Goal: Task Accomplishment & Management: Manage account settings

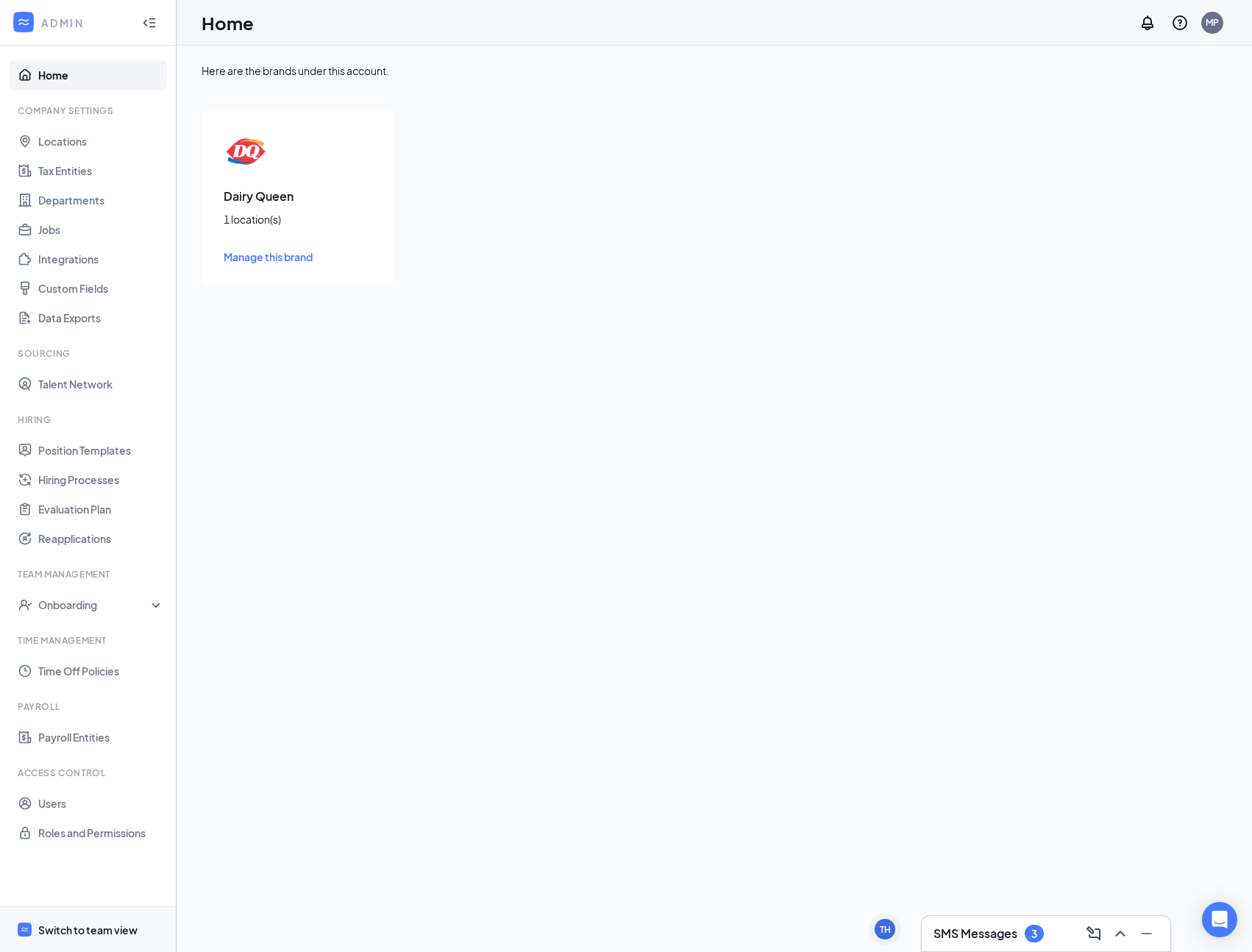
click at [75, 937] on div "Switch to team view" at bounding box center [87, 929] width 99 height 15
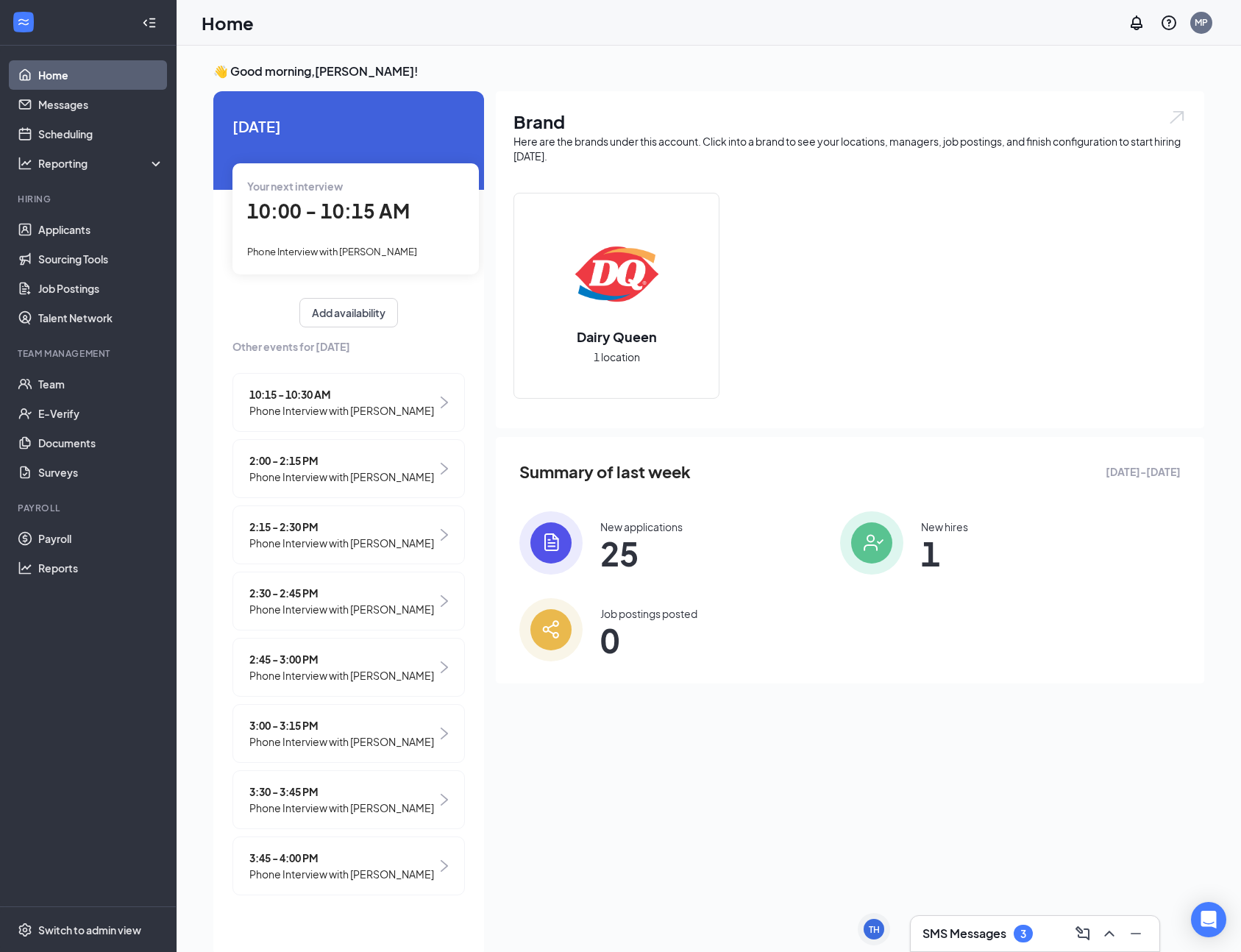
click at [333, 254] on span "Phone Interview with [PERSON_NAME]" at bounding box center [332, 251] width 170 height 12
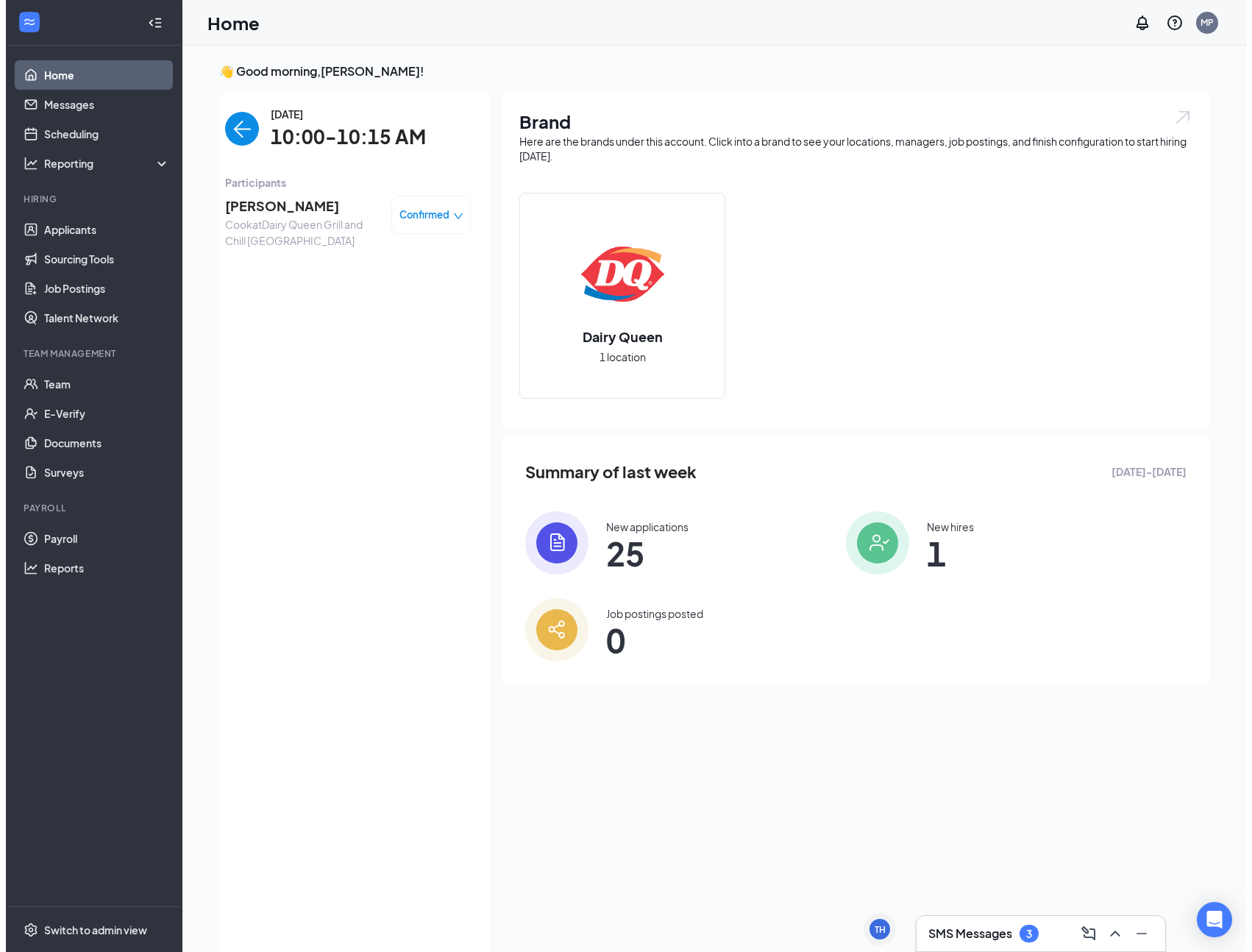
scroll to position [5, 0]
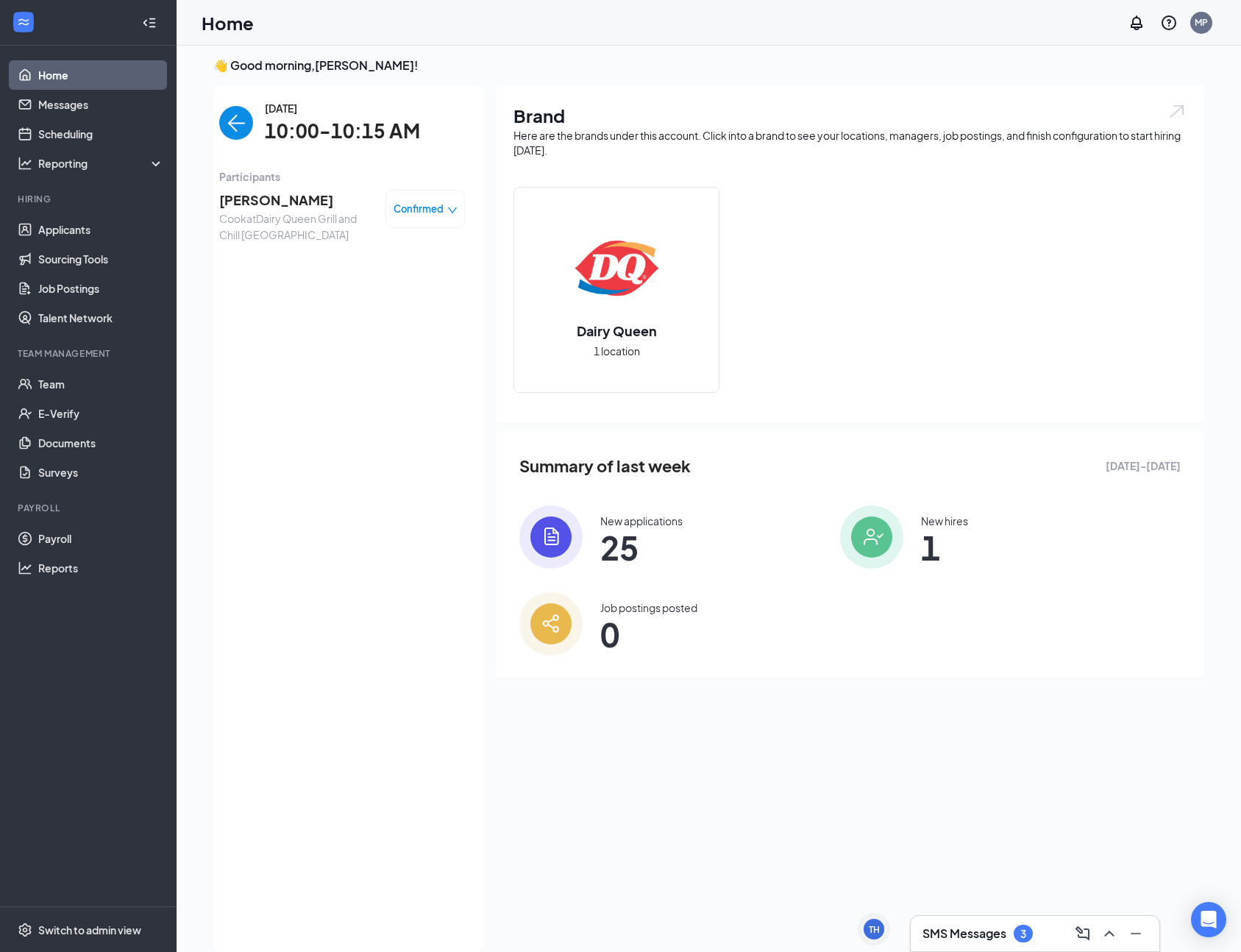
click at [233, 200] on span "[PERSON_NAME]" at bounding box center [296, 200] width 154 height 21
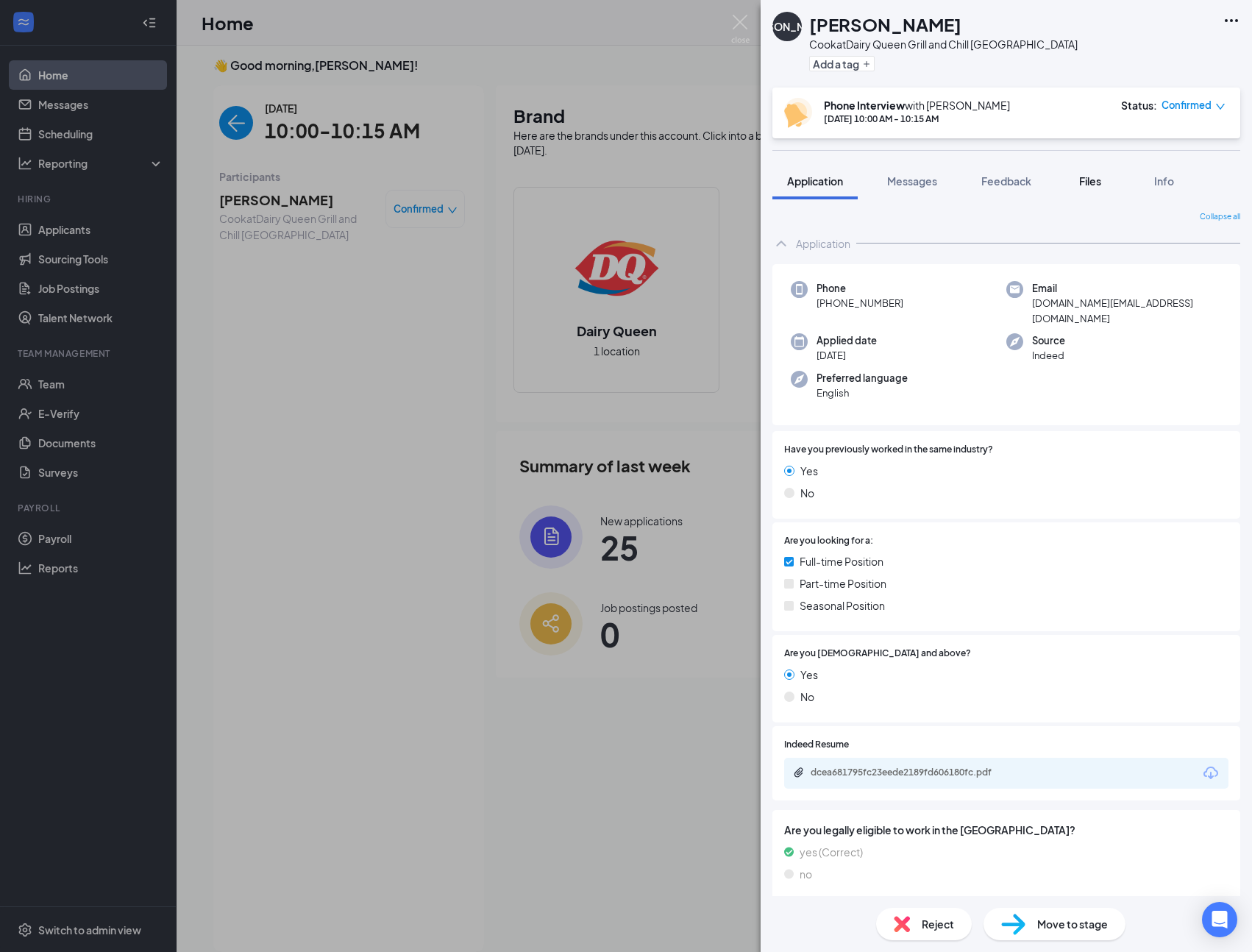
click at [1096, 192] on button "Files" at bounding box center [1090, 181] width 59 height 36
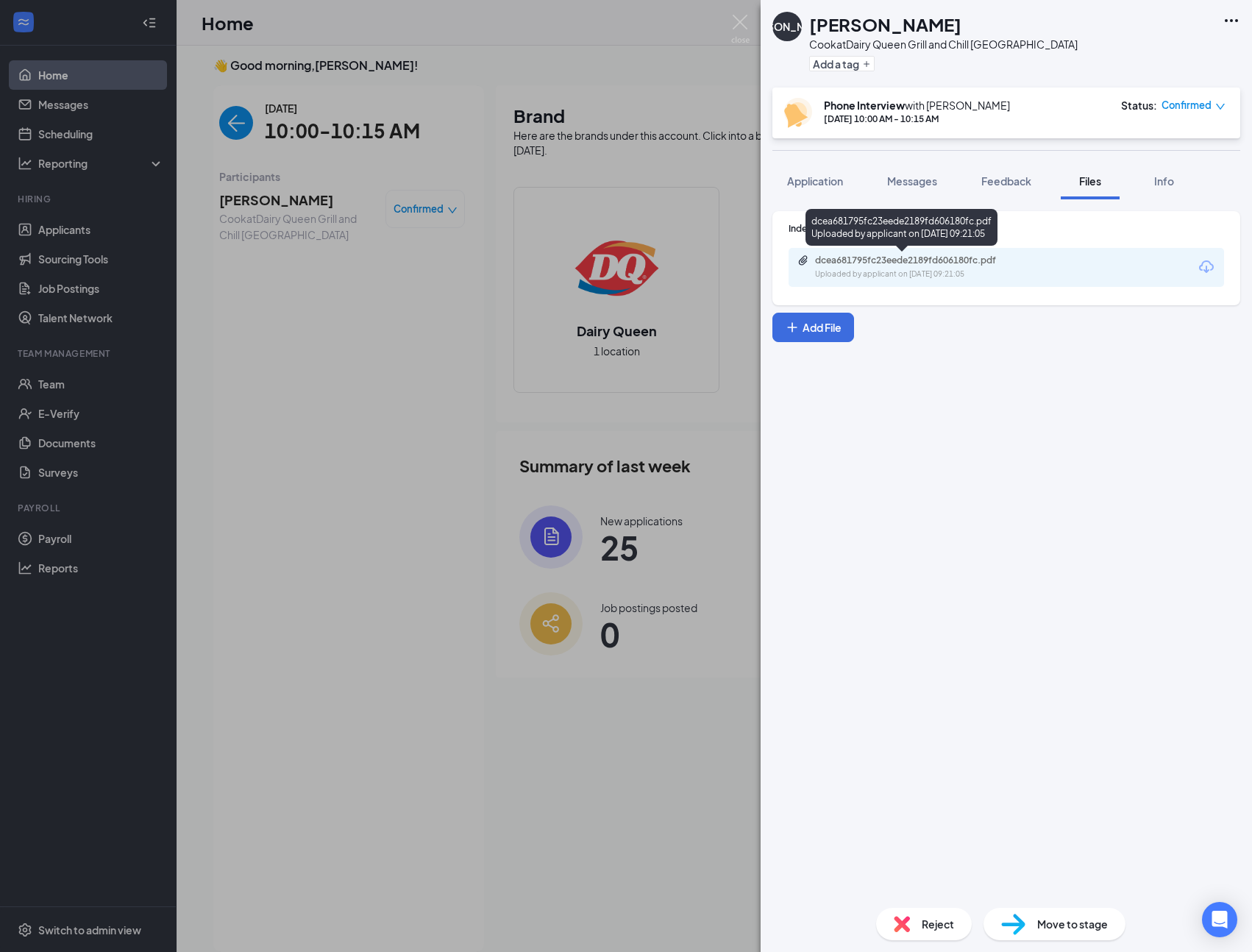
click at [899, 260] on div "dcea681795fc23eede2189fd606180fc.pdf" at bounding box center [918, 260] width 206 height 12
click at [361, 308] on div "JO [PERSON_NAME] [PERSON_NAME] at Dairy Queen Grill and Chill Ithaca Add a tag …" at bounding box center [626, 476] width 1252 height 952
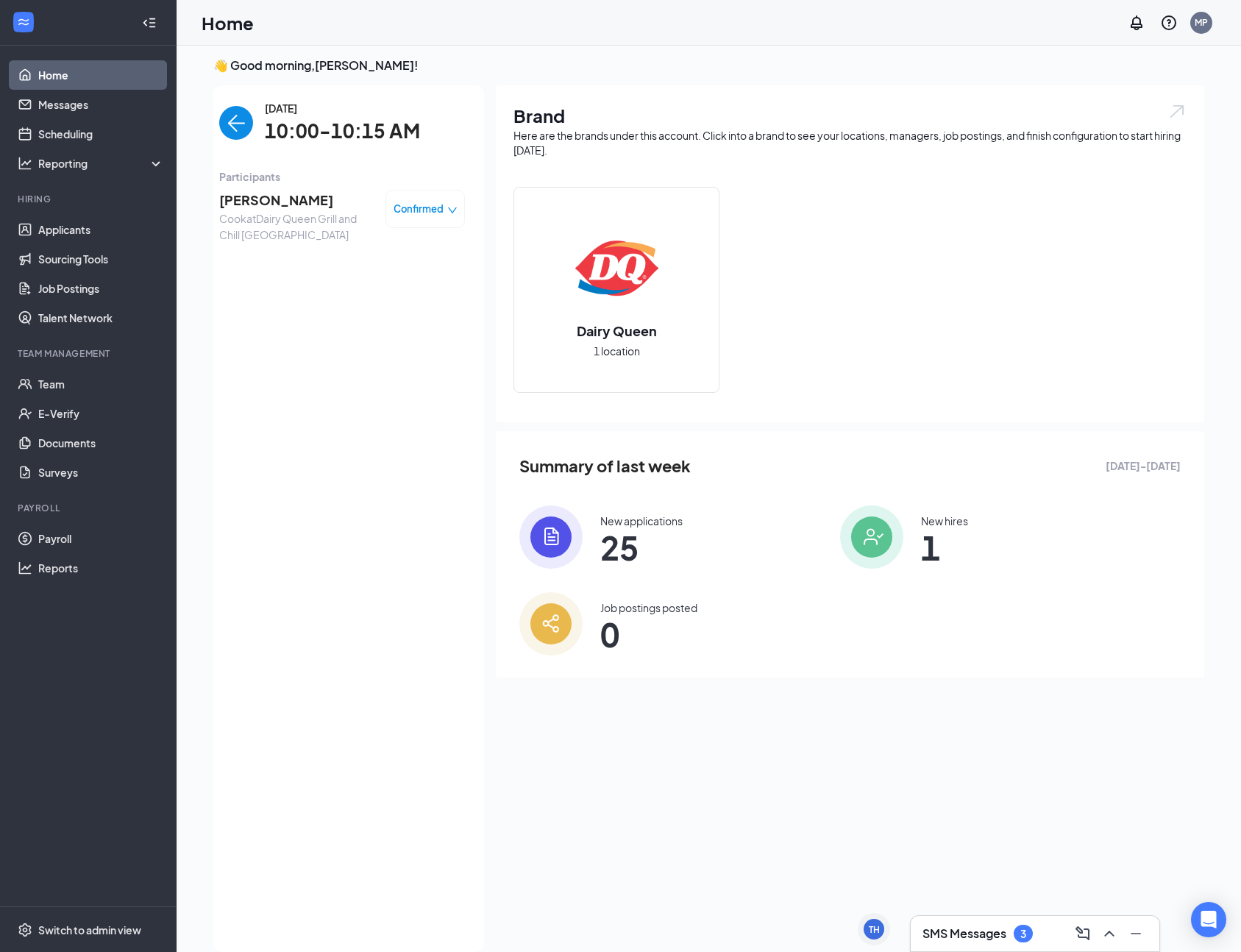
click at [407, 213] on span "Confirmed" at bounding box center [418, 209] width 50 height 15
click at [250, 273] on div "[DATE] 10:00-10:15 AM Participants [PERSON_NAME] [PERSON_NAME] at Dairy Queen G…" at bounding box center [342, 518] width 245 height 837
click at [261, 203] on span "[PERSON_NAME]" at bounding box center [296, 200] width 154 height 21
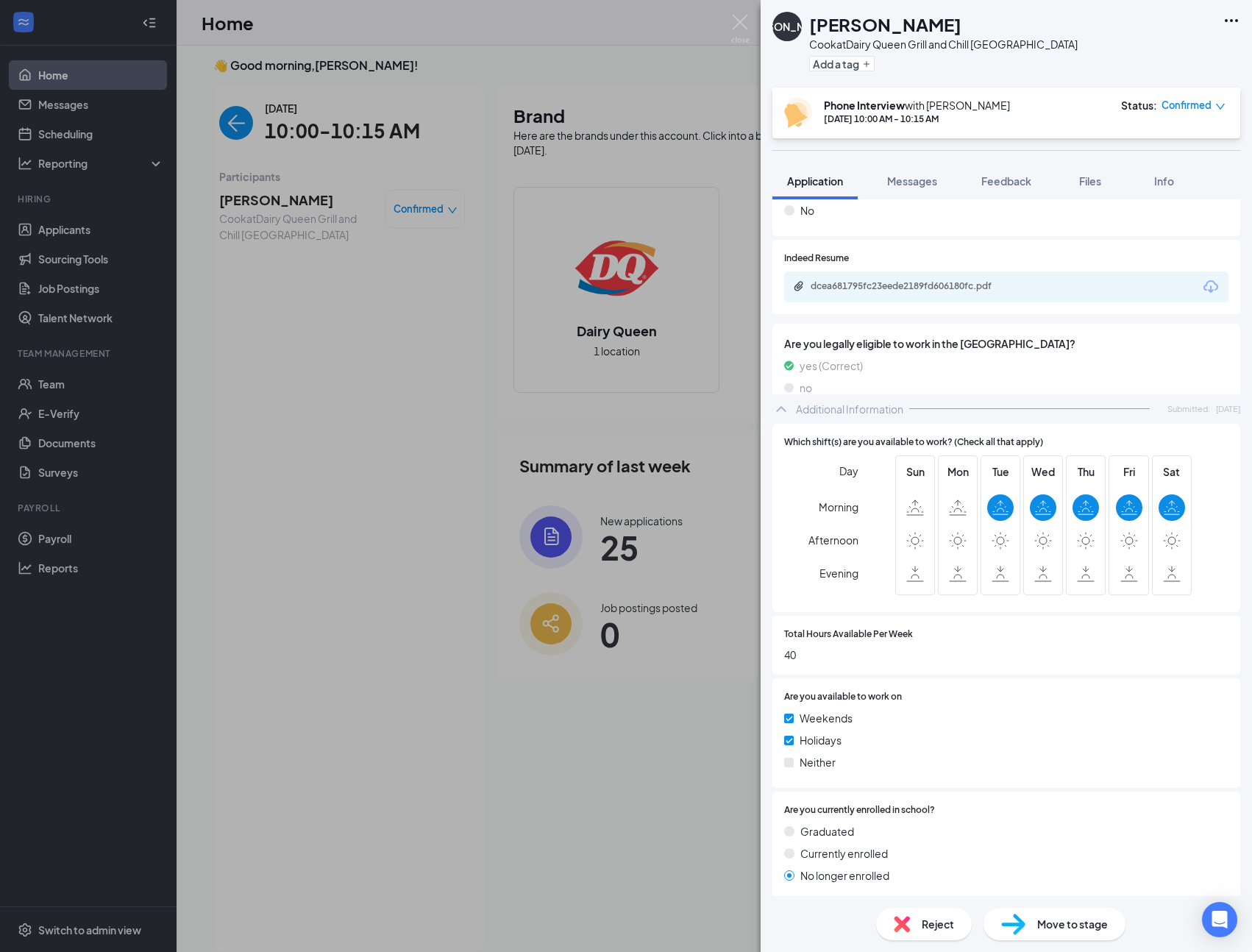
scroll to position [561, 0]
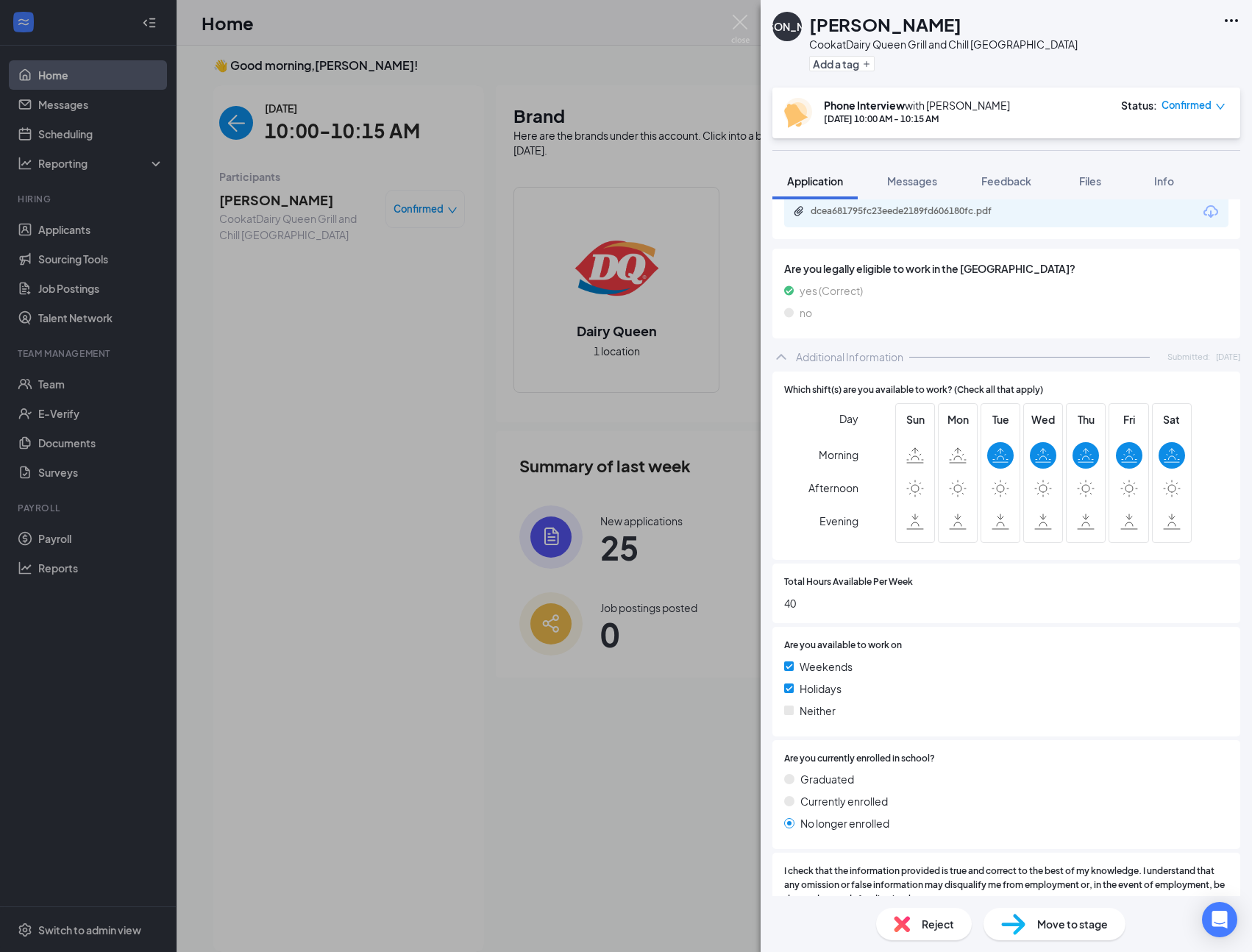
click at [915, 922] on div "Reject" at bounding box center [923, 924] width 95 height 33
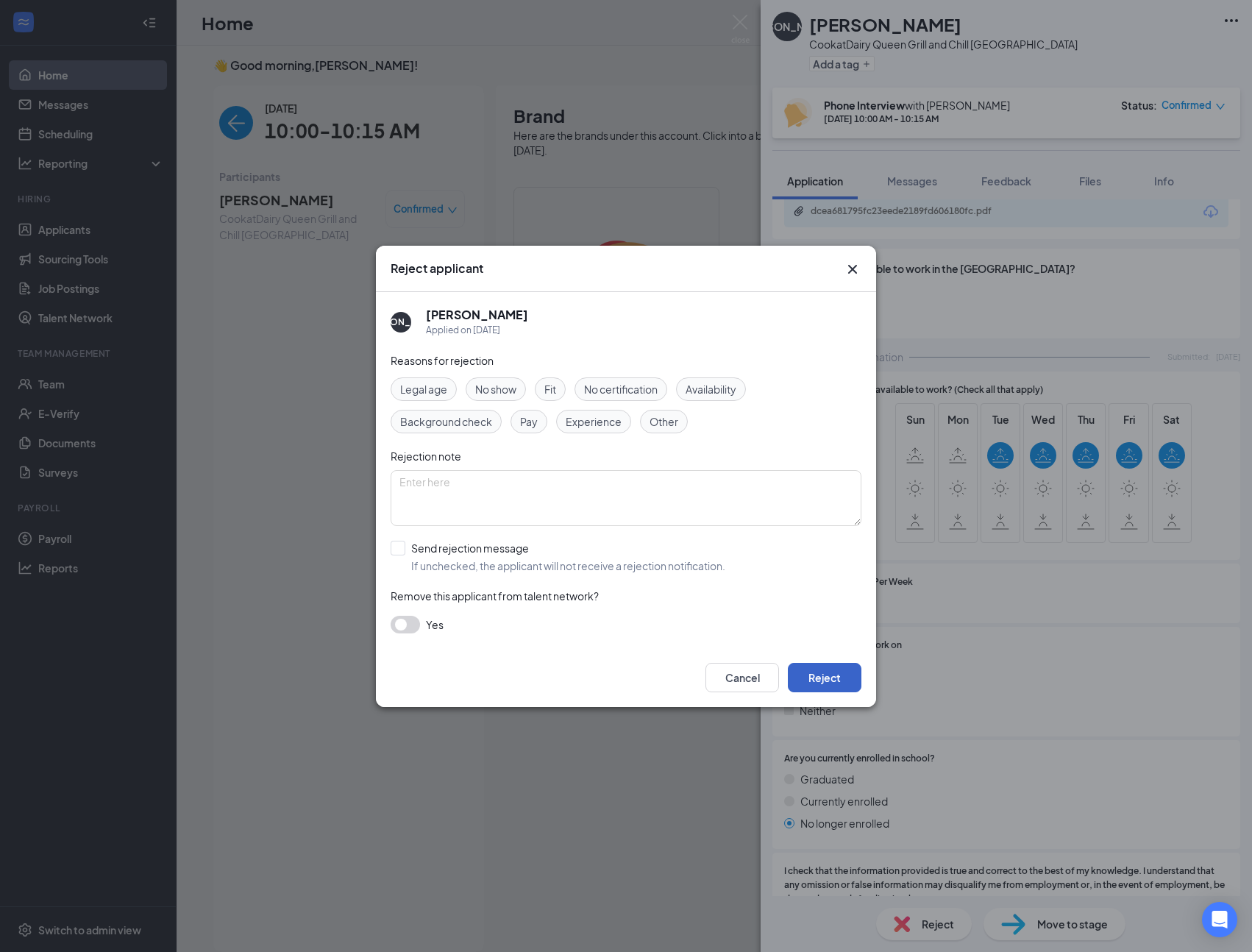
click at [846, 679] on button "Reject" at bounding box center [824, 678] width 74 height 29
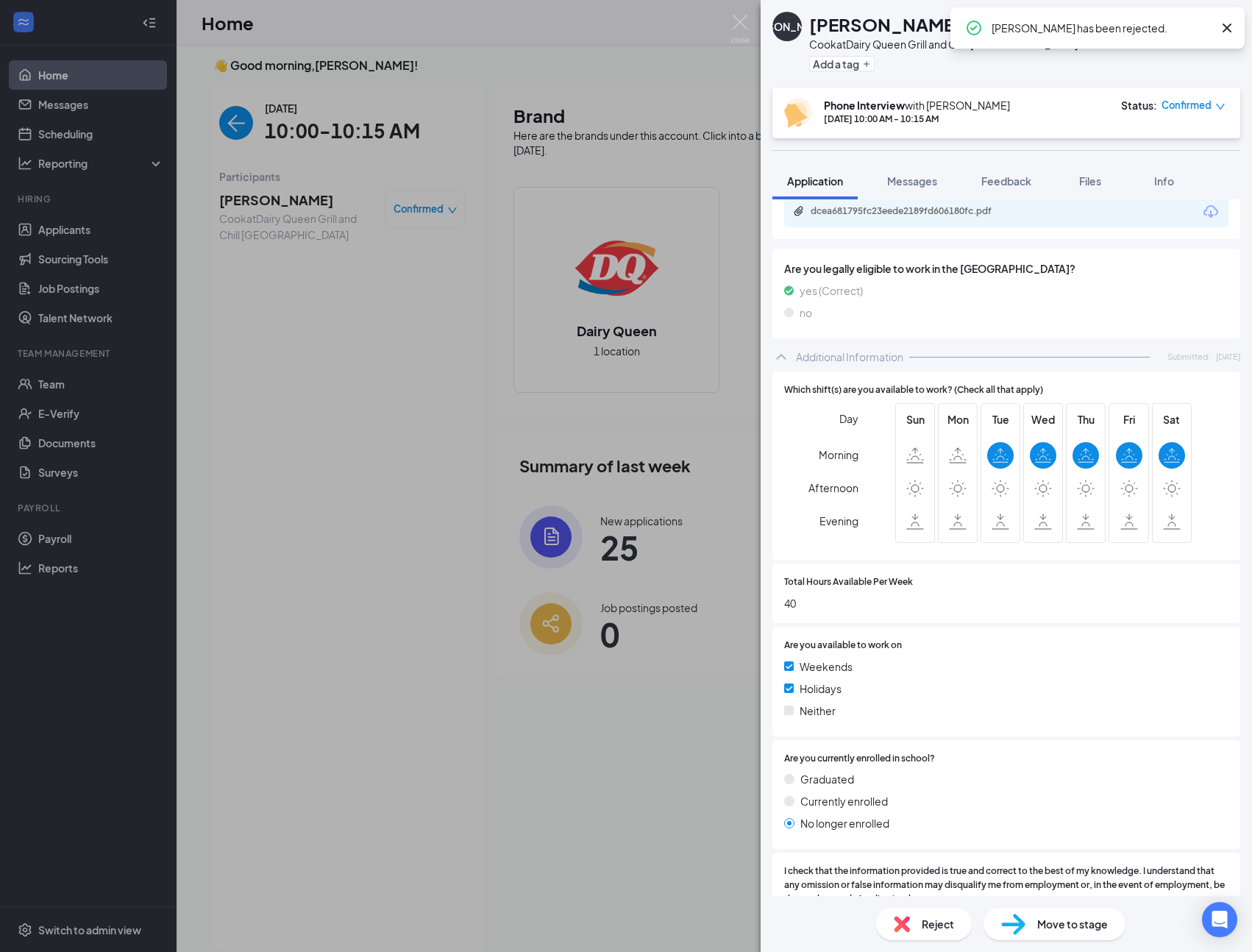
click at [1224, 25] on icon "Cross" at bounding box center [1227, 28] width 9 height 9
click at [744, 25] on img at bounding box center [740, 29] width 18 height 29
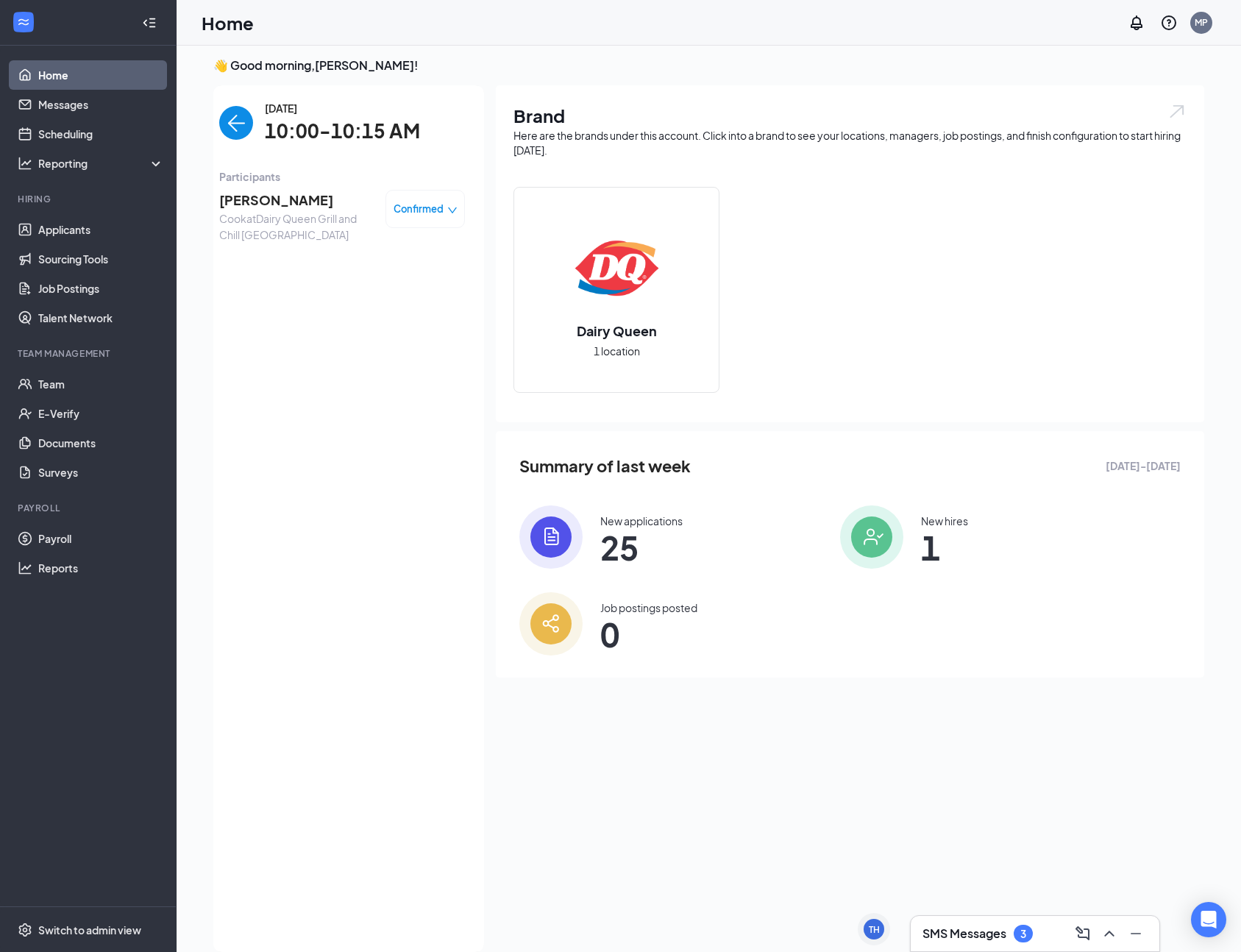
click at [227, 125] on img "back-button" at bounding box center [235, 123] width 34 height 34
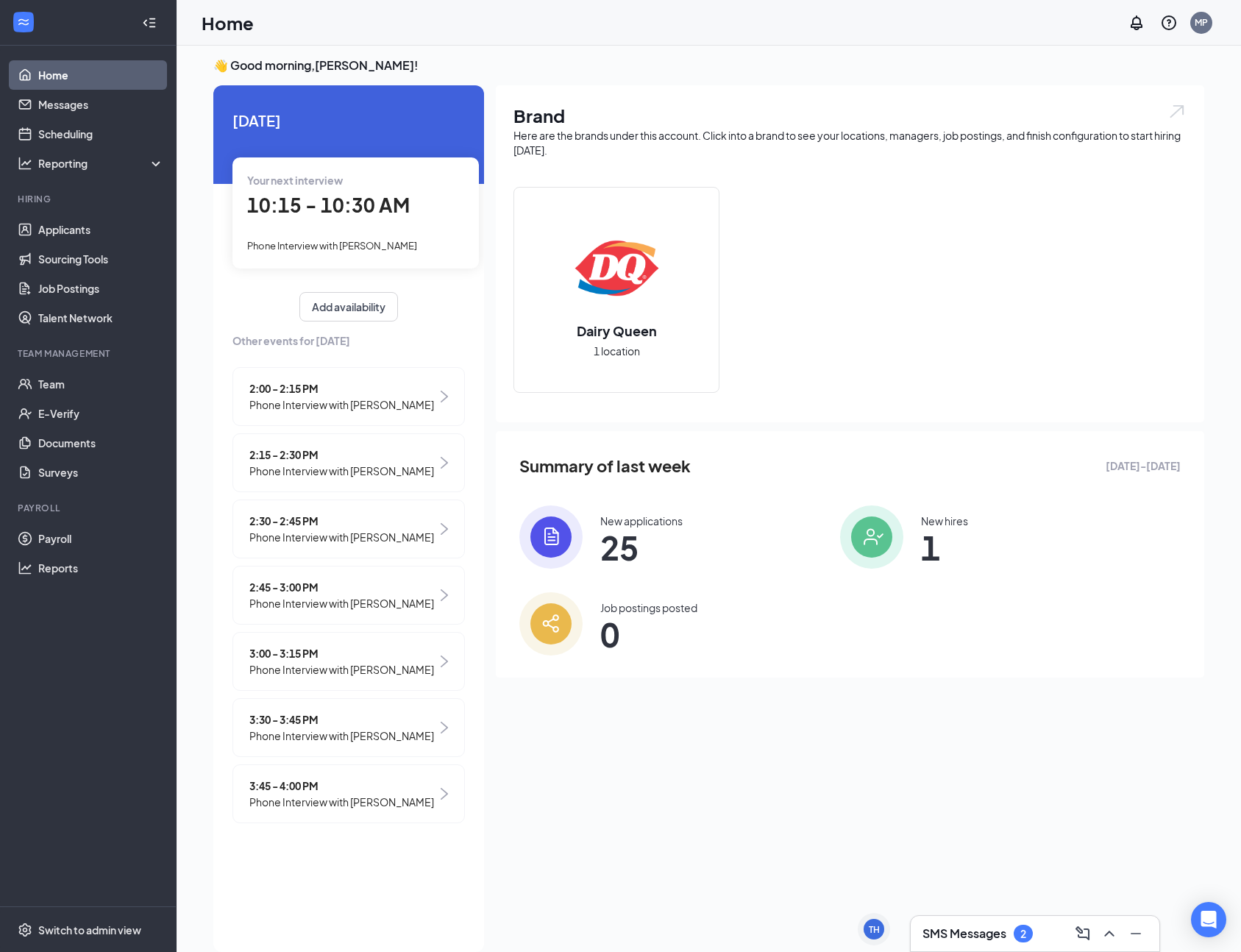
click at [970, 922] on div "SMS Messages 2" at bounding box center [1035, 934] width 225 height 24
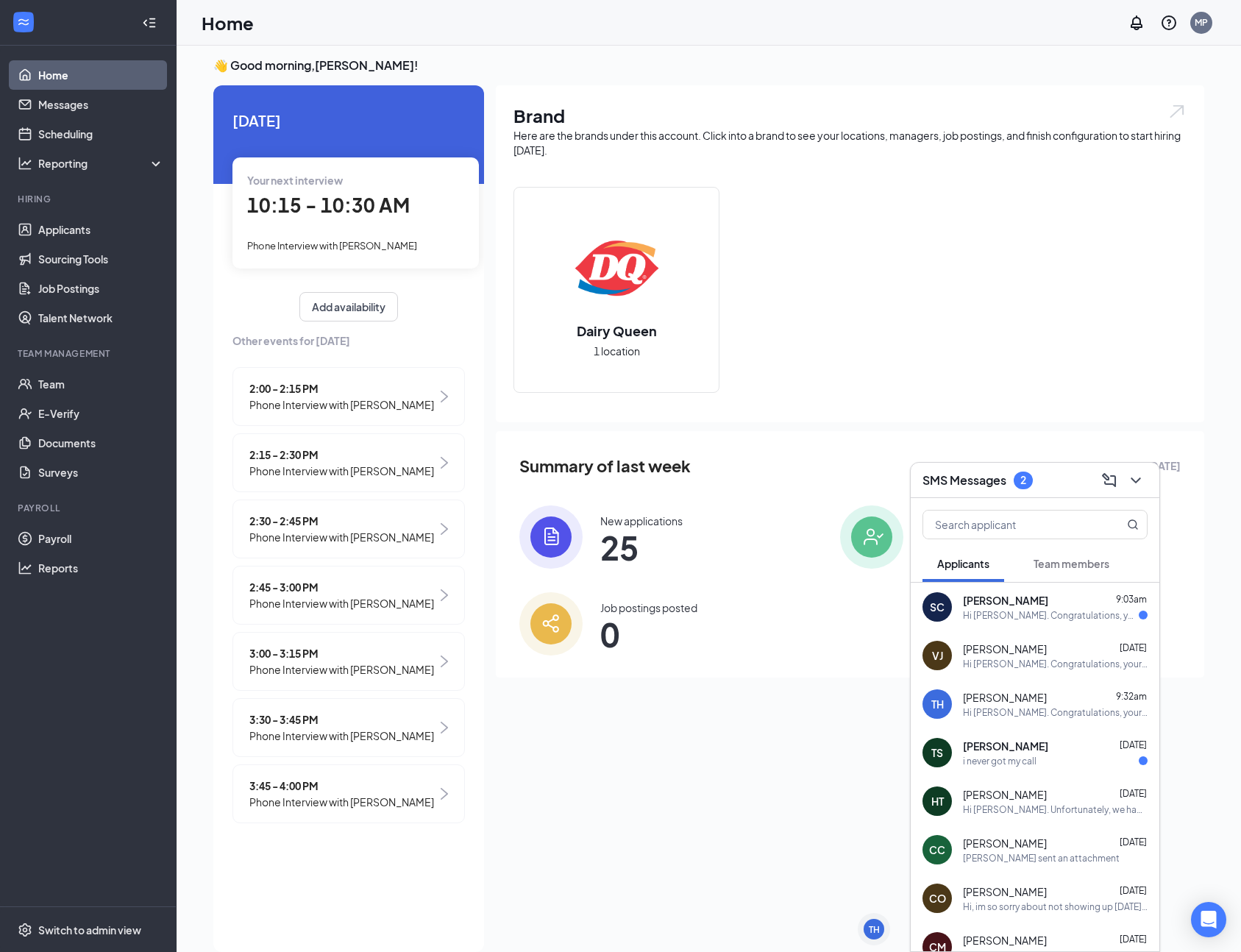
click at [882, 860] on div "Brand Here are the brands under this account. Click into a brand to see your lo…" at bounding box center [850, 514] width 709 height 858
click at [348, 243] on span "Phone Interview with [PERSON_NAME]" at bounding box center [332, 245] width 170 height 12
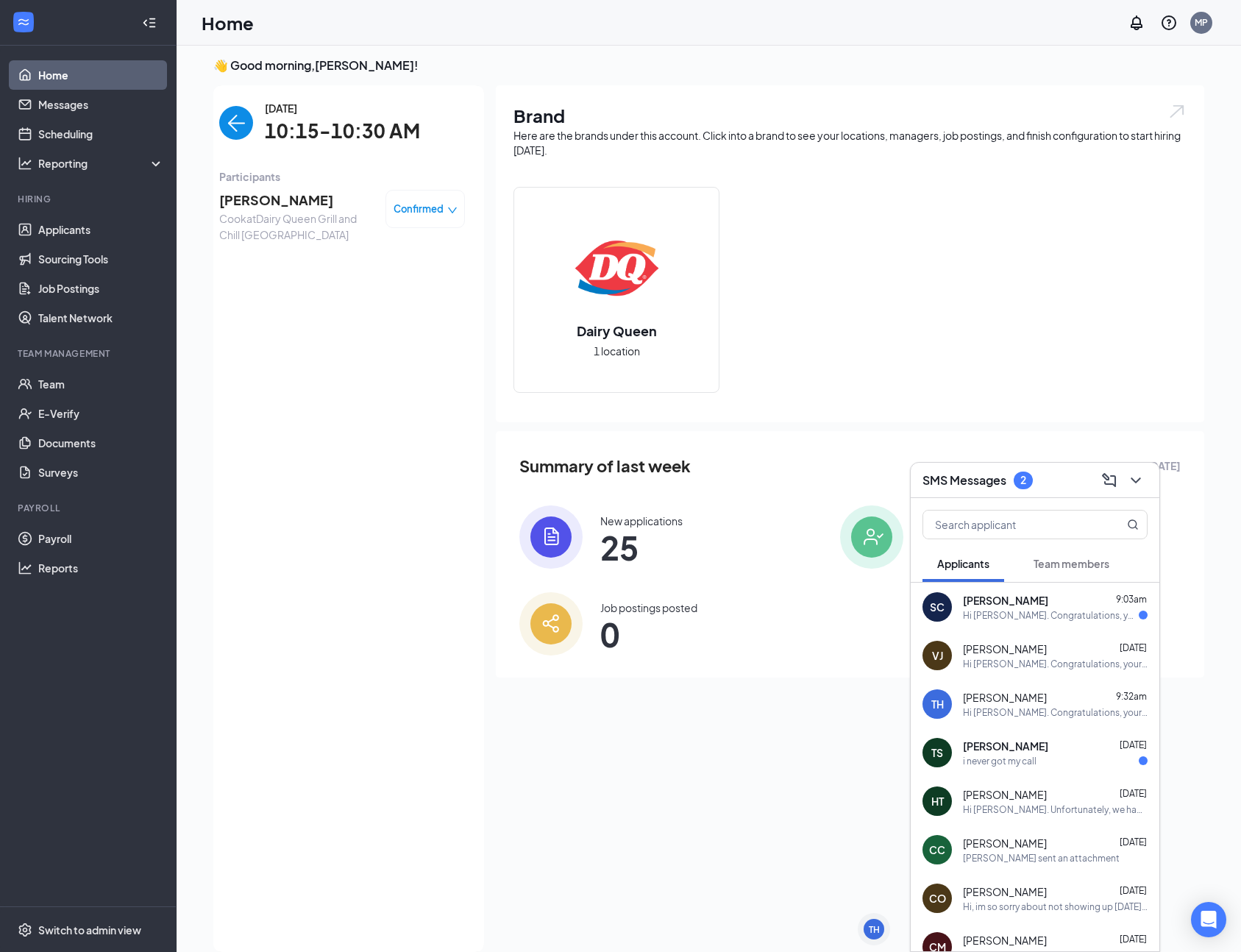
click at [254, 190] on span "[PERSON_NAME]" at bounding box center [296, 200] width 154 height 21
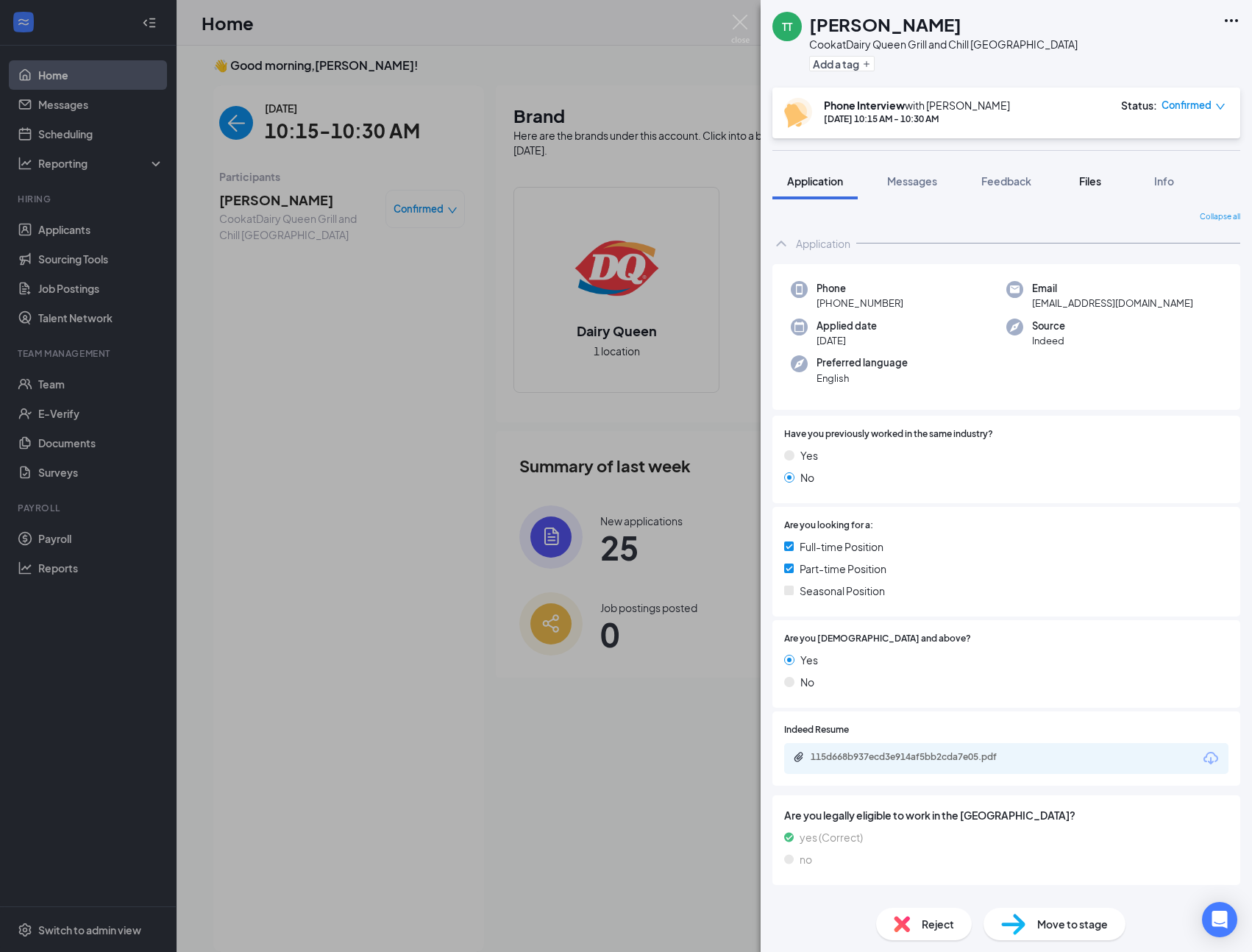
click at [1086, 176] on span "Files" at bounding box center [1090, 181] width 22 height 14
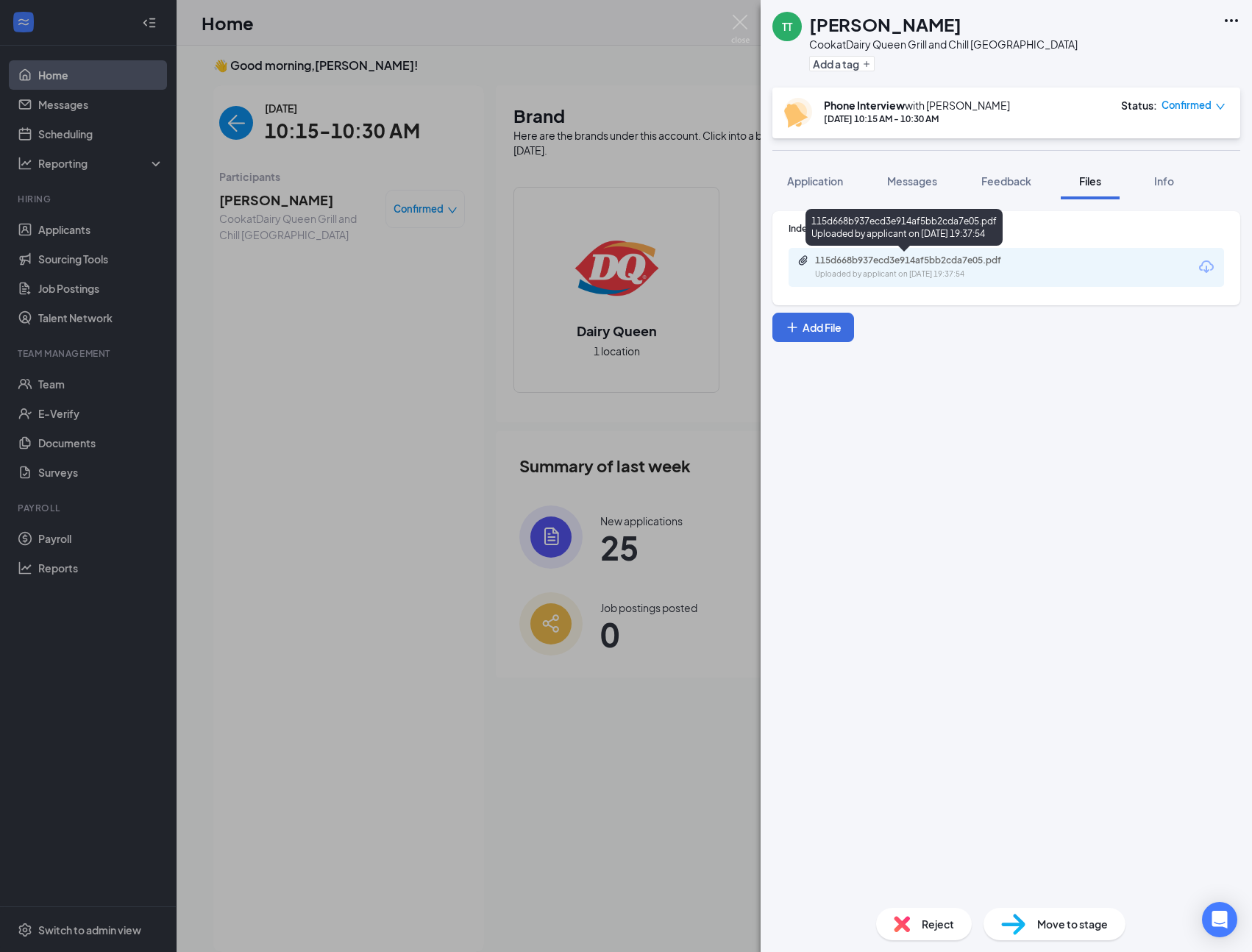
click at [949, 264] on div "115d668b937ecd3e914af5bb2cda7e05.pdf" at bounding box center [918, 260] width 206 height 12
click at [814, 175] on span "Application" at bounding box center [815, 181] width 56 height 14
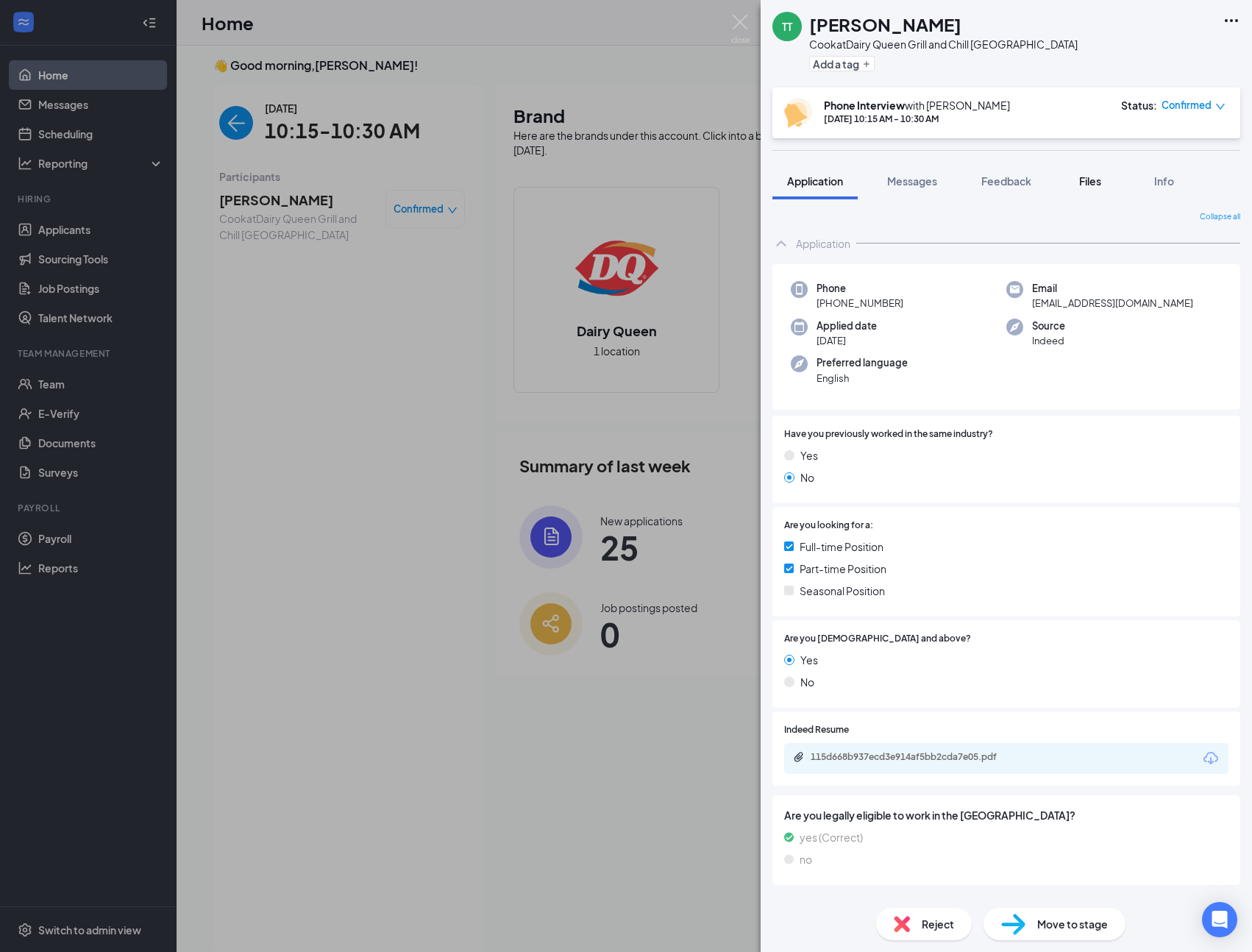
click at [1092, 191] on button "Files" at bounding box center [1090, 181] width 59 height 36
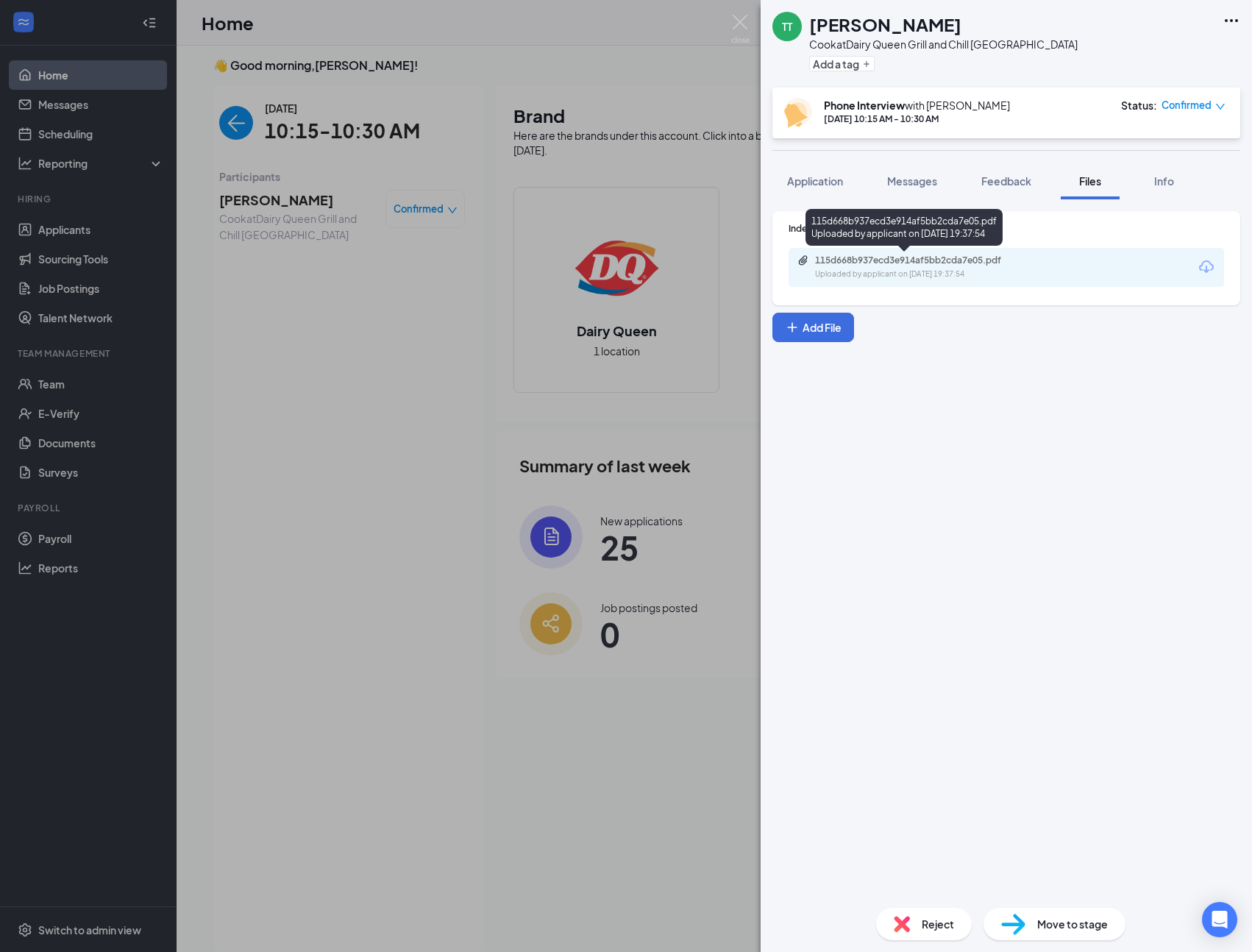
click at [892, 263] on div "115d668b937ecd3e914af5bb2cda7e05.pdf" at bounding box center [918, 260] width 206 height 12
click at [902, 260] on div "115d668b937ecd3e914af5bb2cda7e05.pdf" at bounding box center [918, 260] width 206 height 12
click at [1009, 927] on img at bounding box center [1013, 924] width 25 height 21
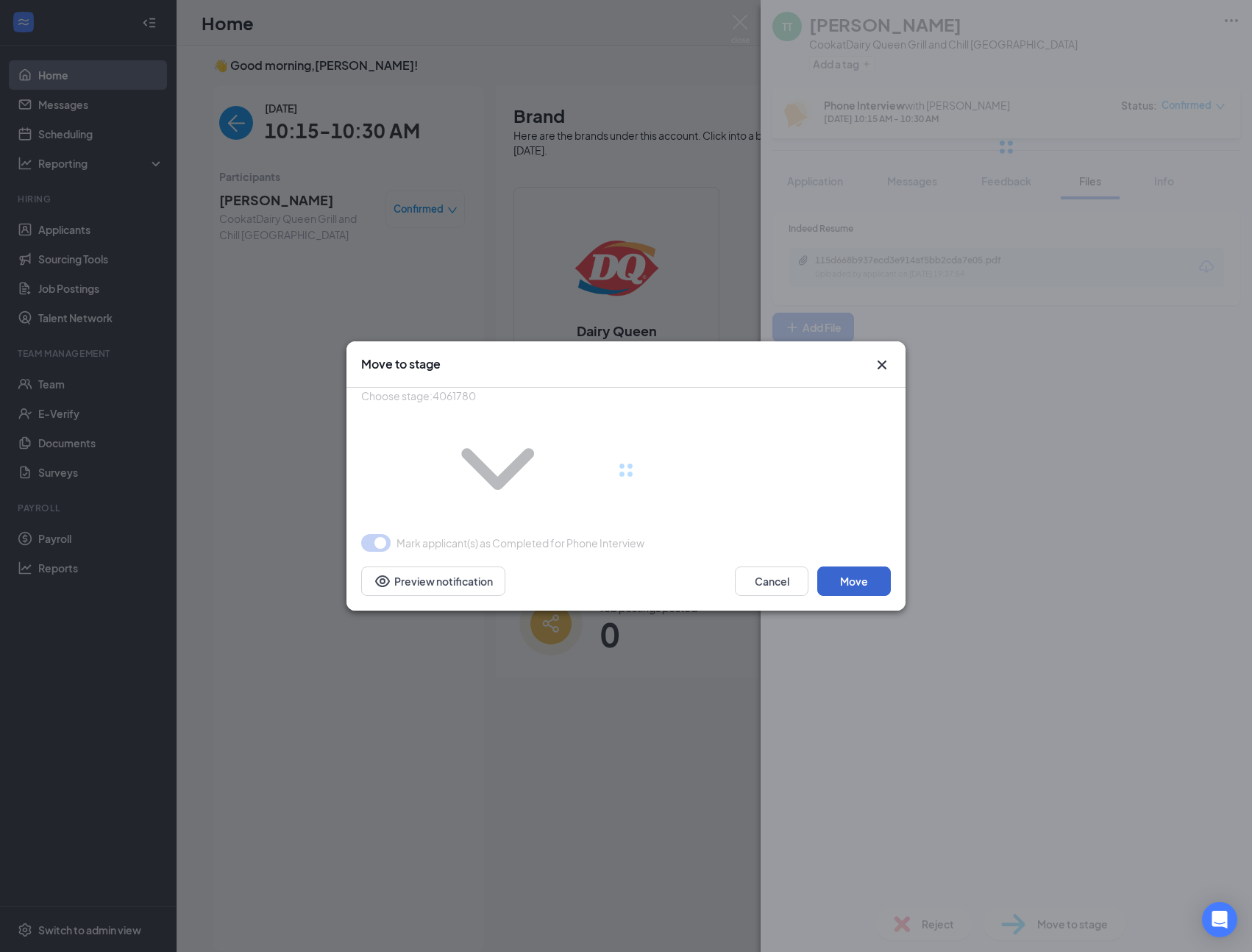
type input "On-Site Interview (next stage)"
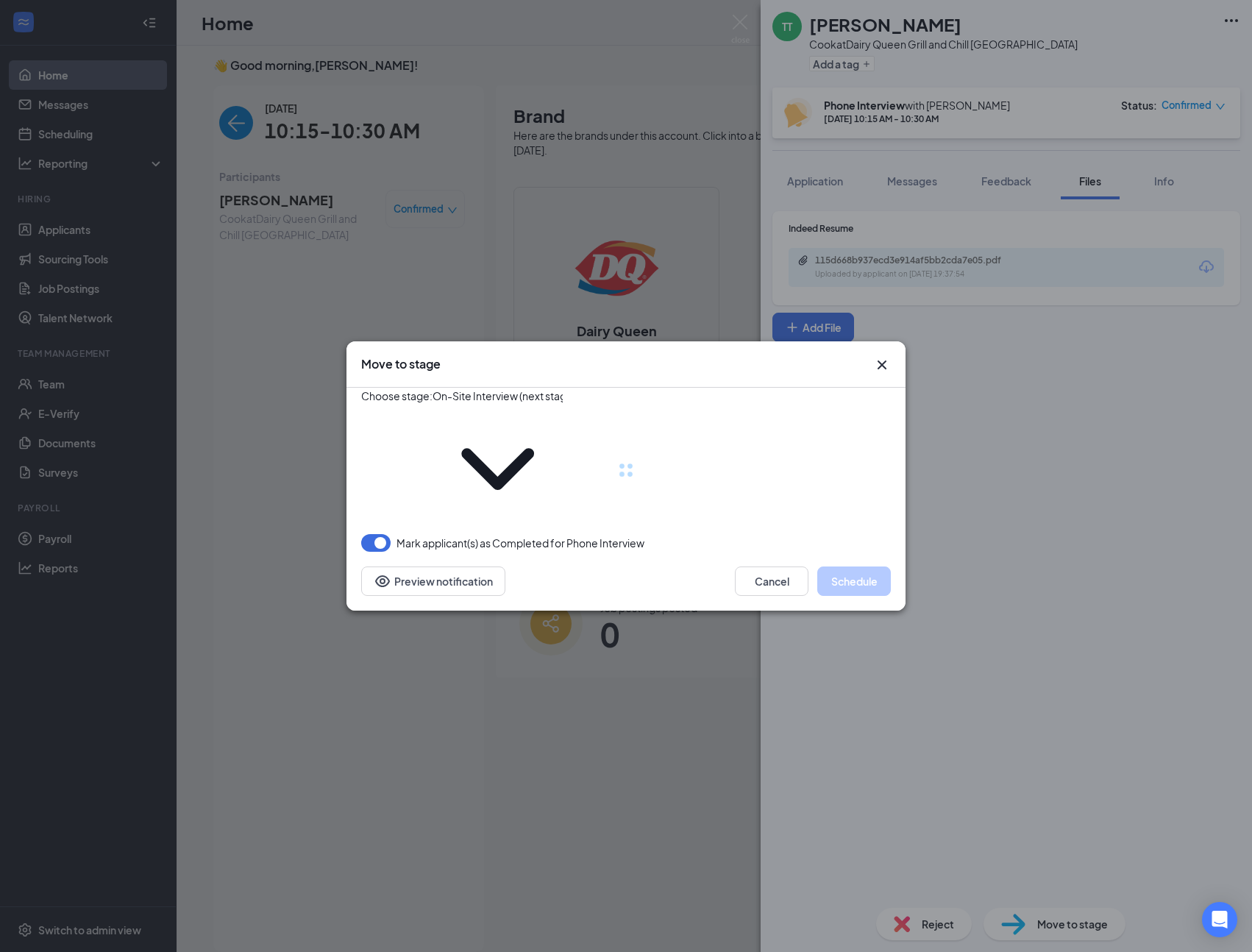
click at [528, 442] on div at bounding box center [626, 470] width 530 height 164
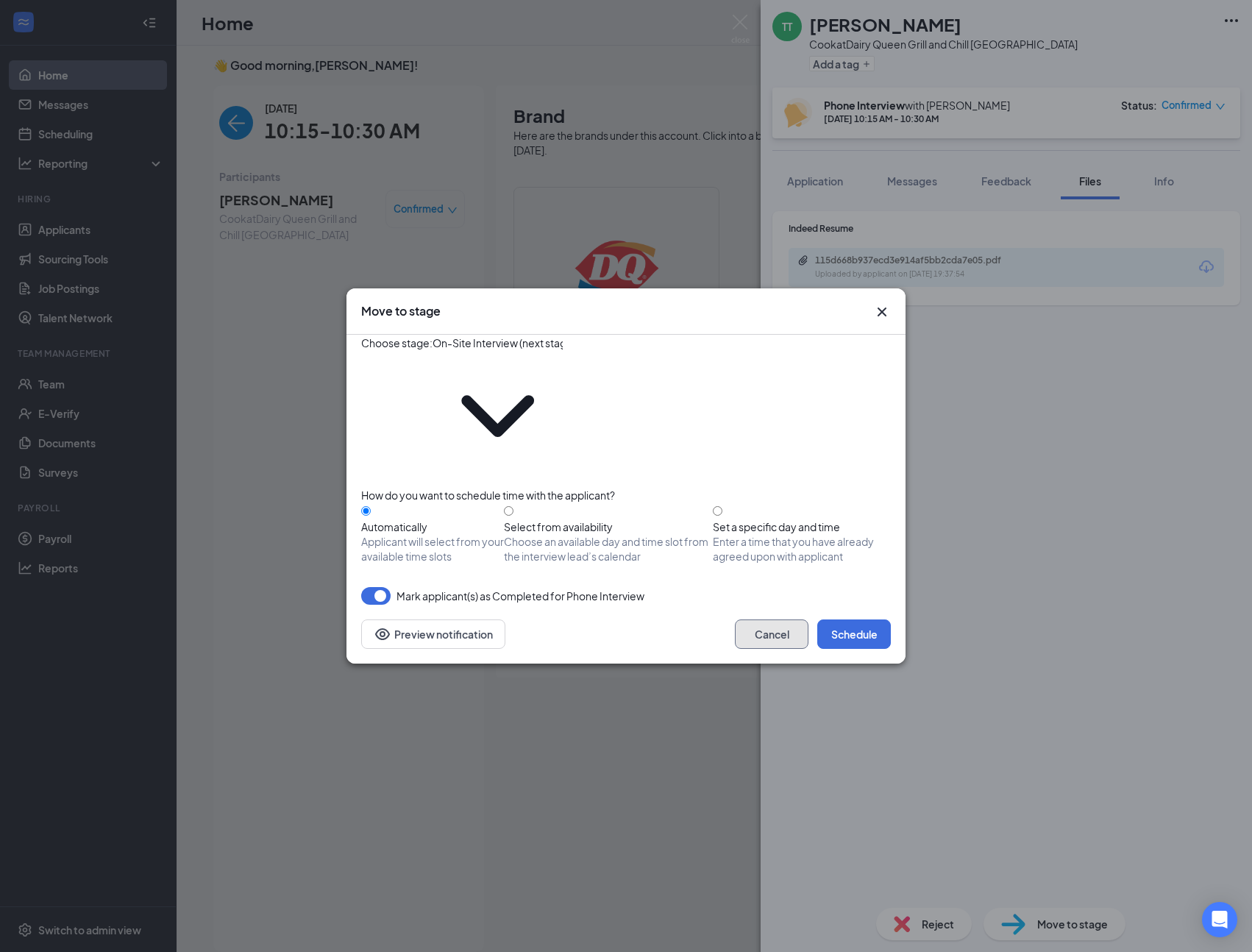
click at [781, 620] on button "Cancel" at bounding box center [771, 634] width 74 height 29
